Goal: Information Seeking & Learning: Learn about a topic

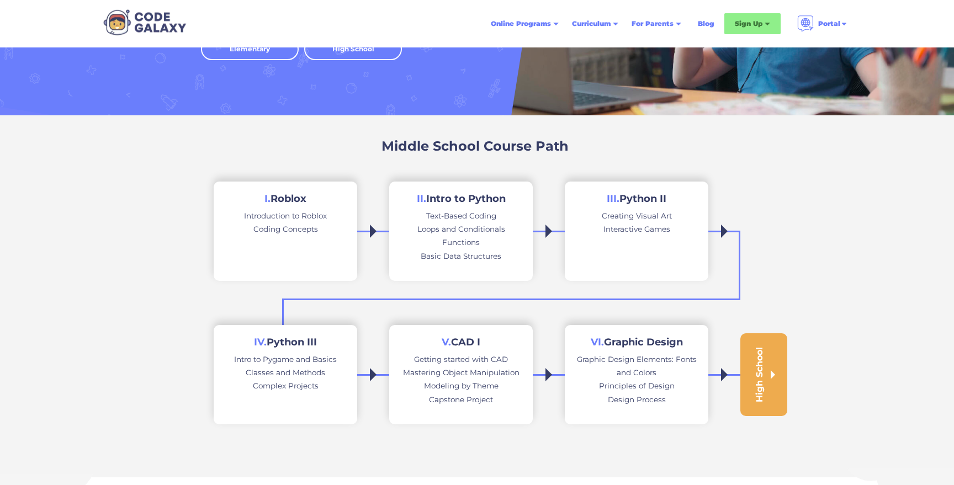
scroll to position [216, 0]
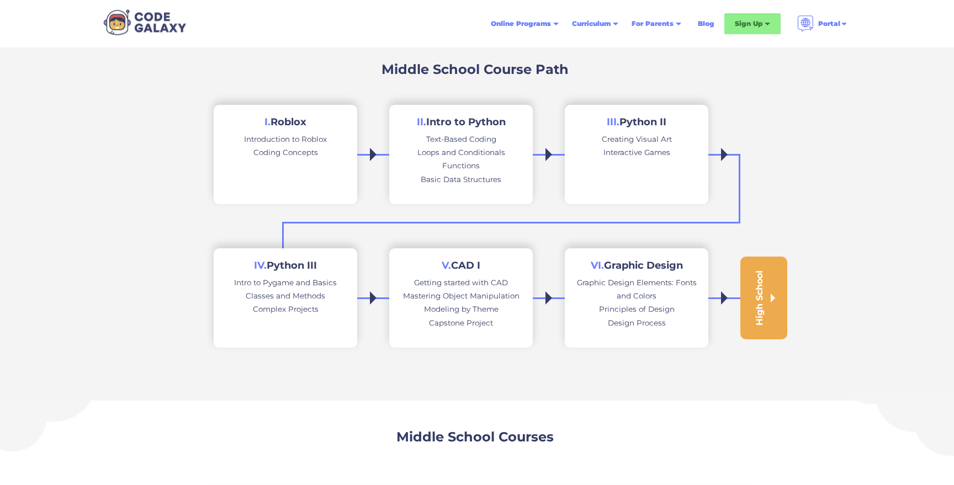
click at [295, 124] on h2 "I. Roblox" at bounding box center [285, 122] width 42 height 13
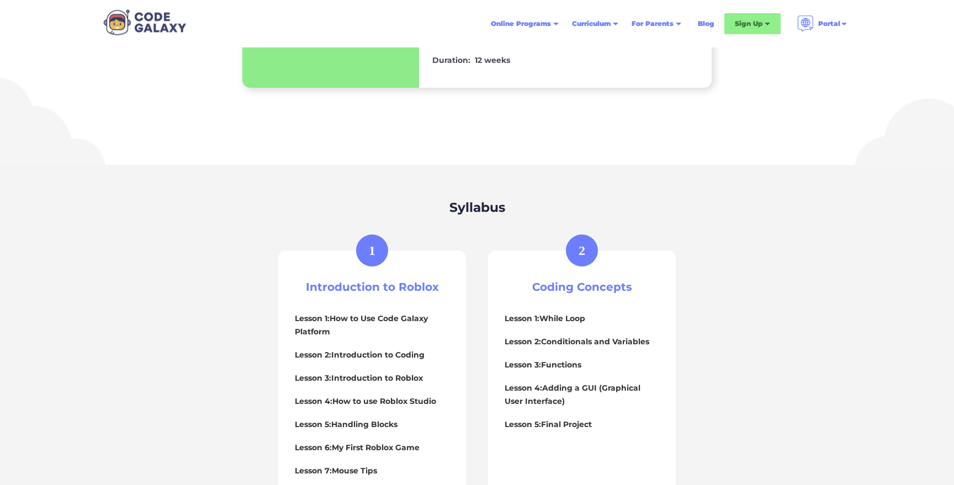
scroll to position [438, 0]
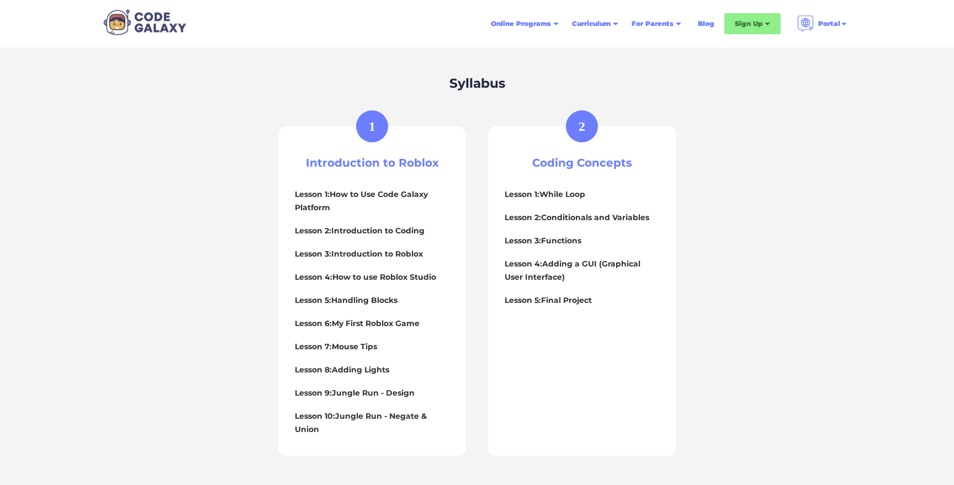
click at [361, 189] on h4 "Lesson 1: How to Use Code Galaxy Platform" at bounding box center [372, 201] width 155 height 26
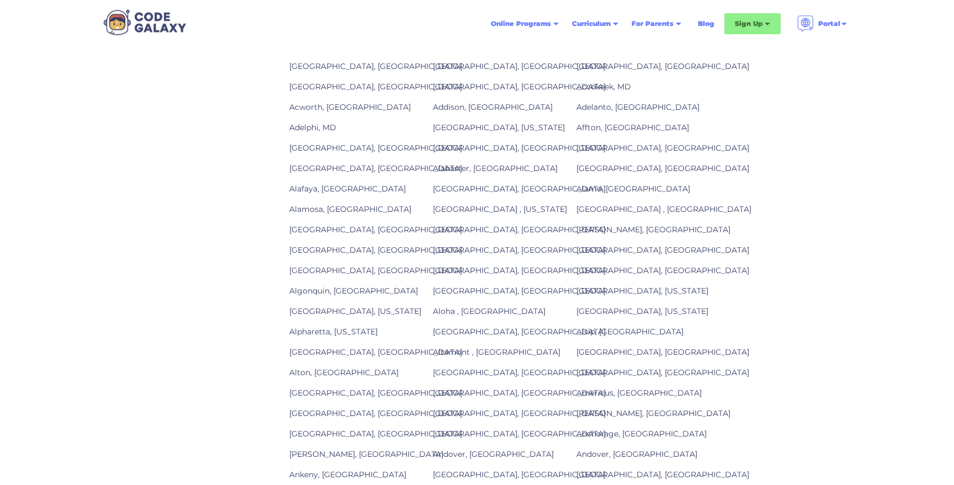
scroll to position [1264, 0]
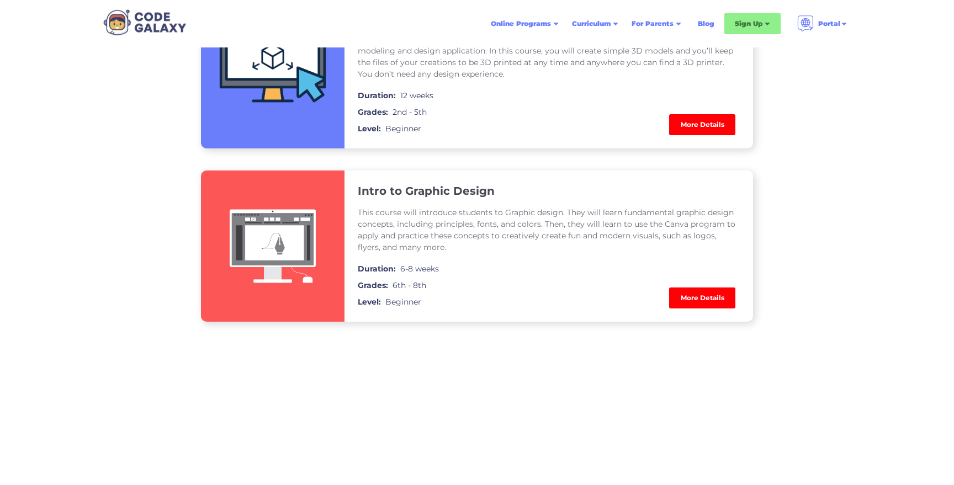
scroll to position [1648, 0]
